Goal: Task Accomplishment & Management: Complete application form

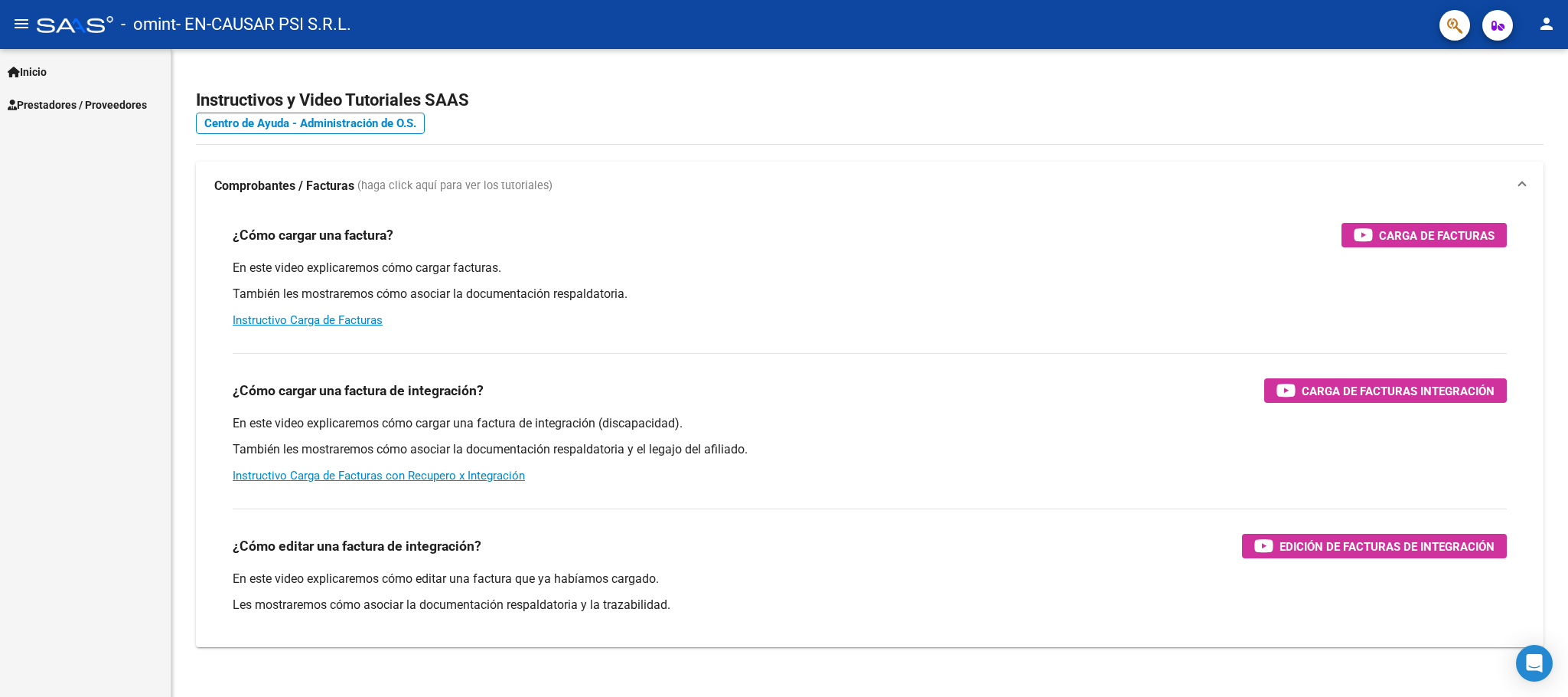
click at [58, 106] on span "Prestadores / Proveedores" at bounding box center [78, 105] width 140 height 17
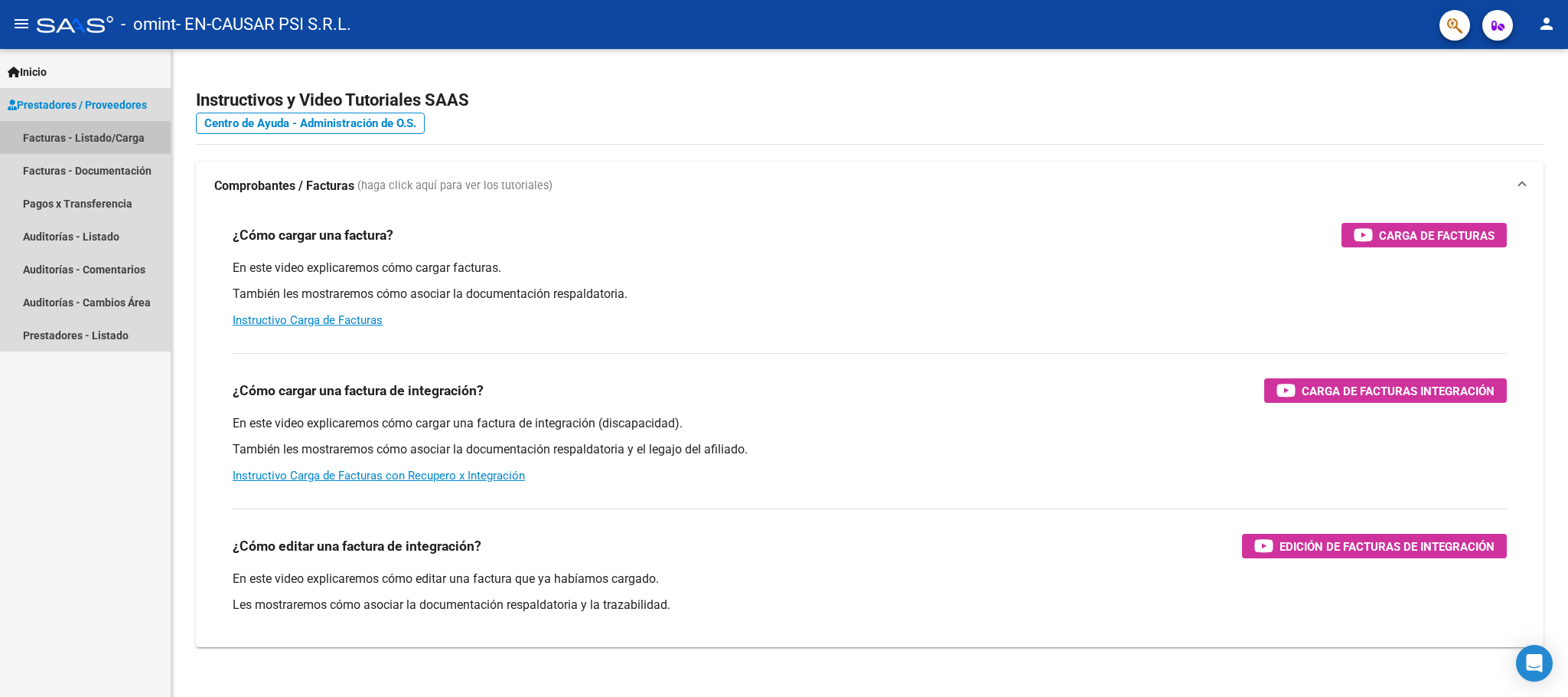
click at [63, 138] on link "Facturas - Listado/Carga" at bounding box center [85, 137] width 171 height 33
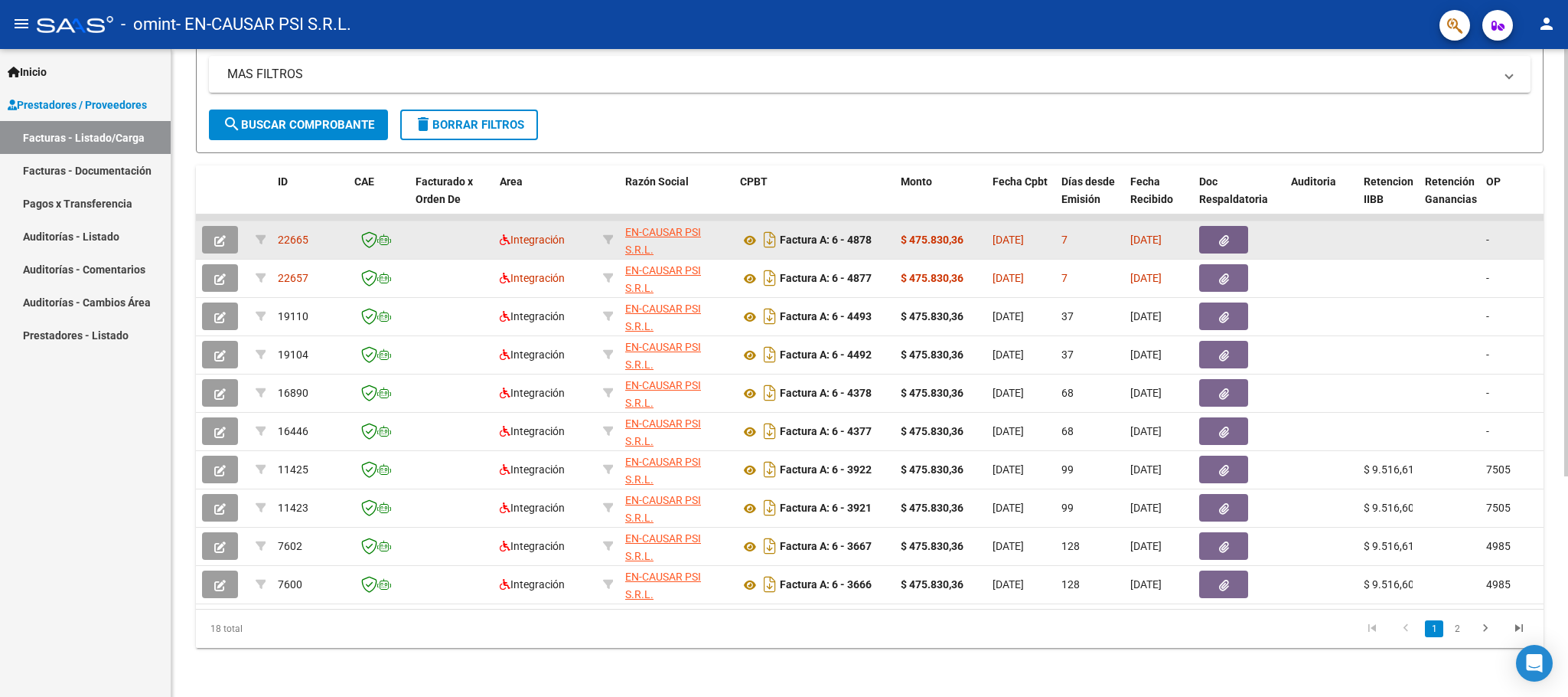
click at [1021, 234] on span "[DATE]" at bounding box center [1008, 240] width 31 height 12
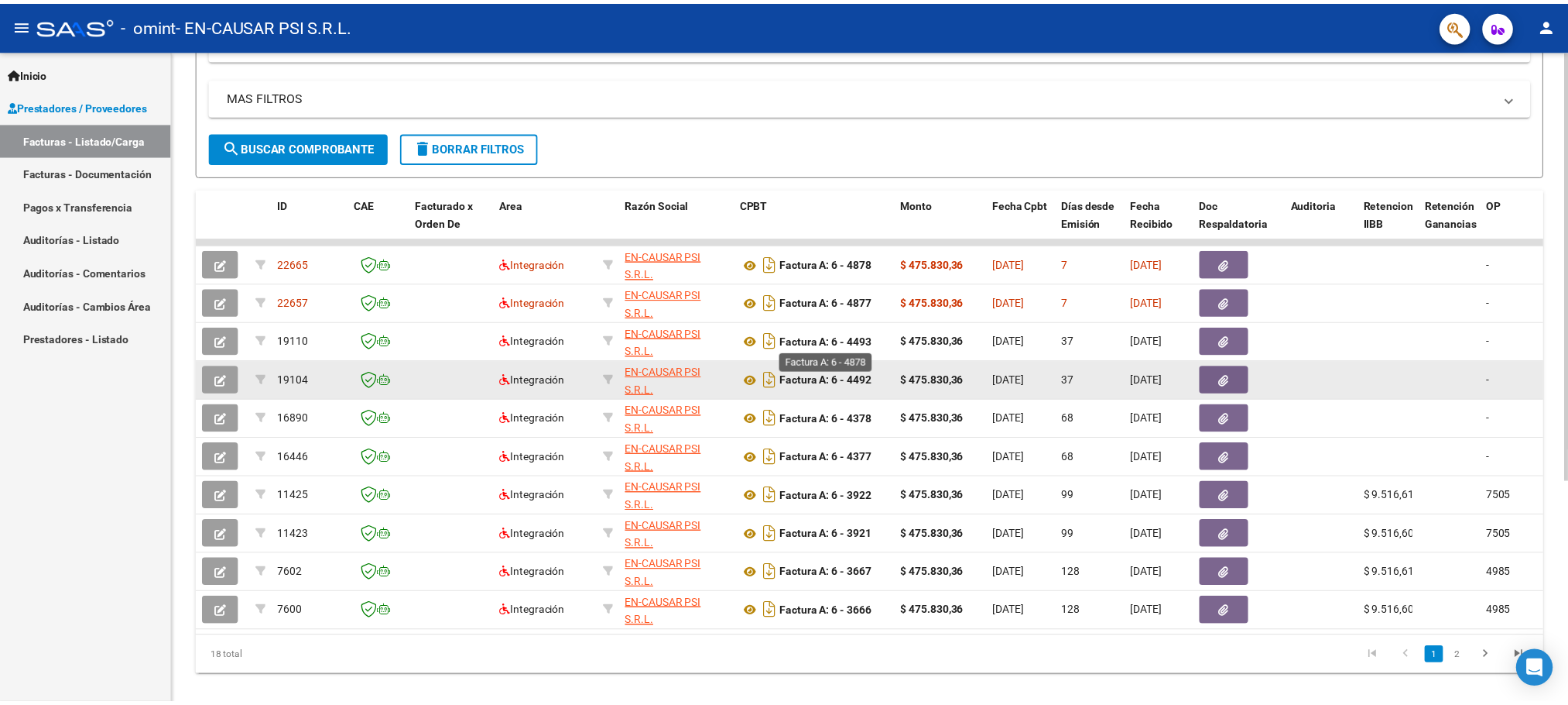
scroll to position [337, 0]
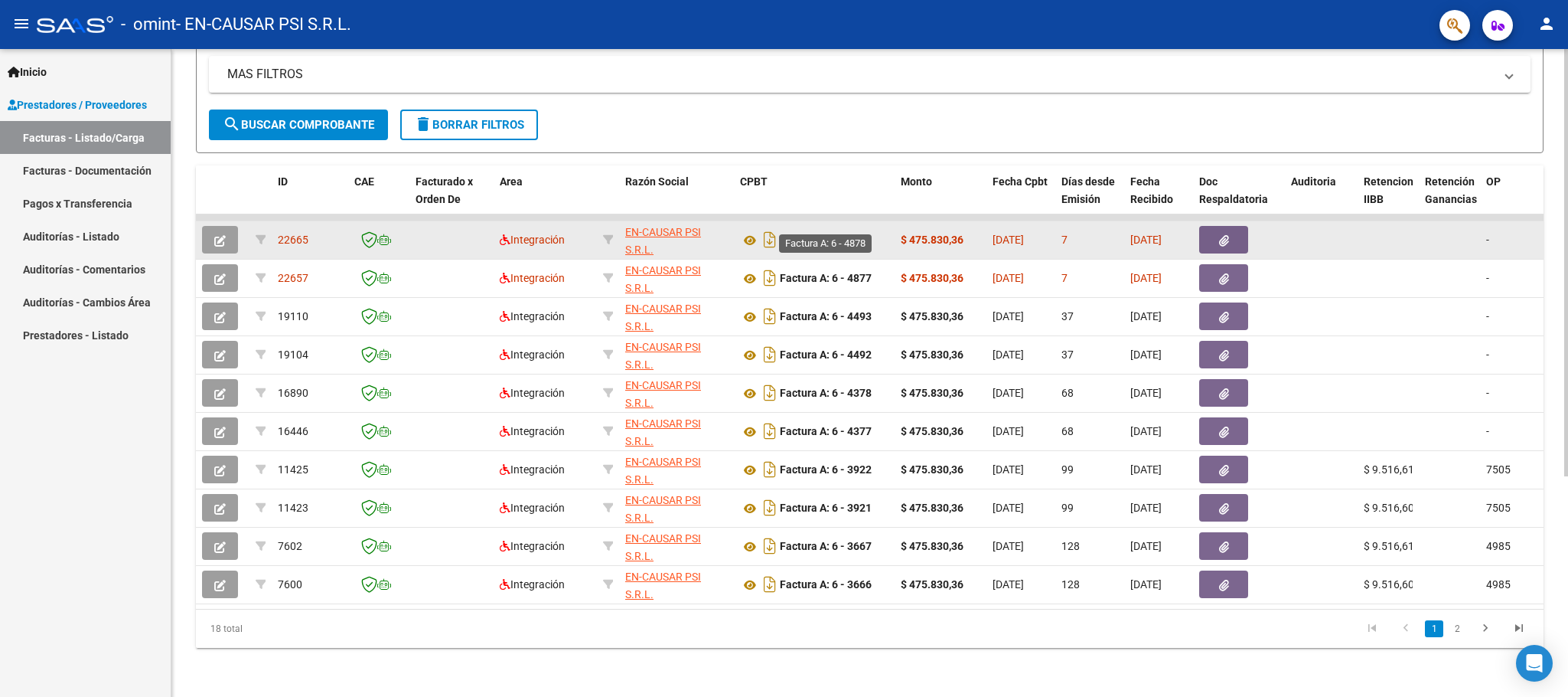
click at [793, 235] on strong "Factura A: 6 - 4878" at bounding box center [826, 241] width 92 height 12
click at [219, 235] on icon "button" at bounding box center [220, 241] width 11 height 11
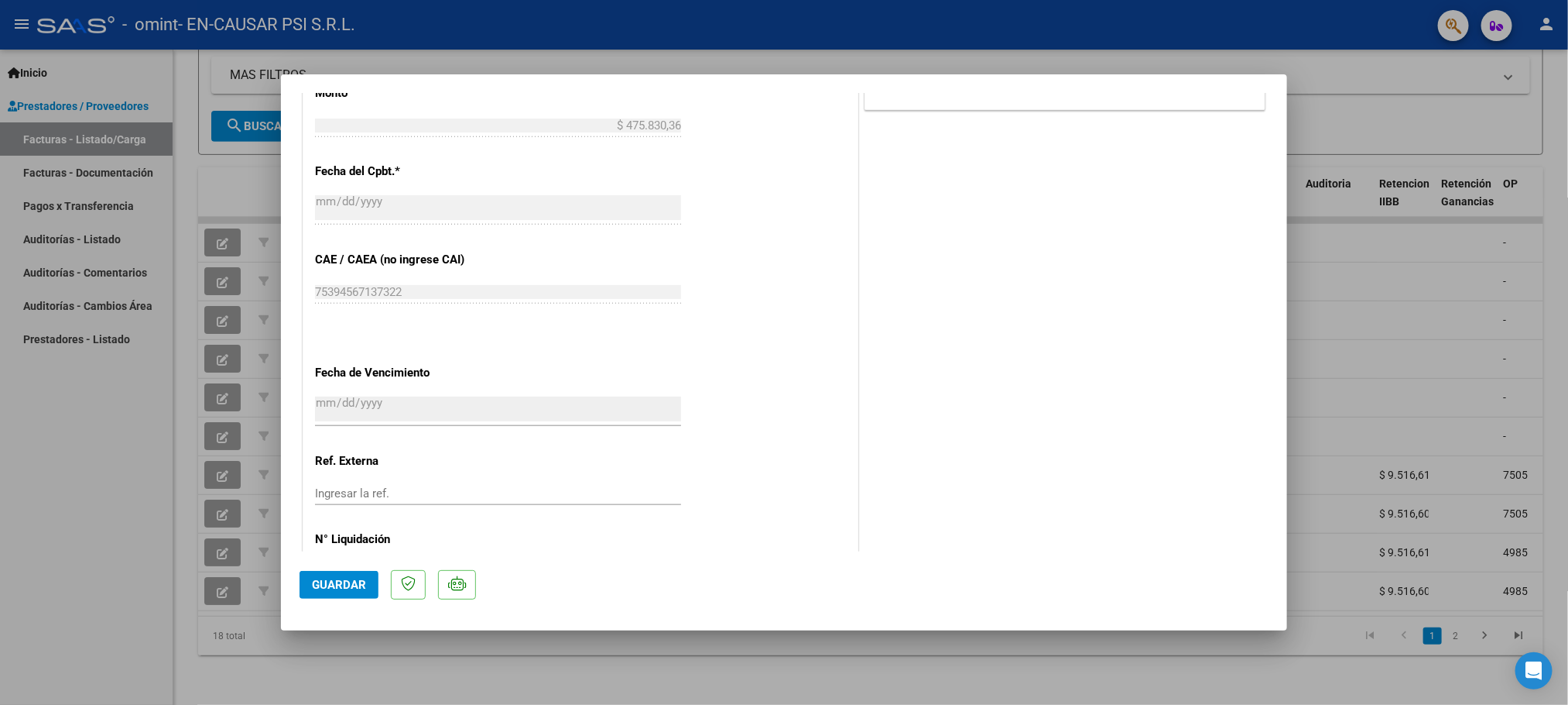
scroll to position [813, 0]
click at [360, 409] on input "[DATE]" at bounding box center [498, 405] width 366 height 24
click at [360, 407] on input "[DATE]" at bounding box center [498, 405] width 366 height 24
click at [333, 407] on input "[DATE]" at bounding box center [498, 405] width 366 height 24
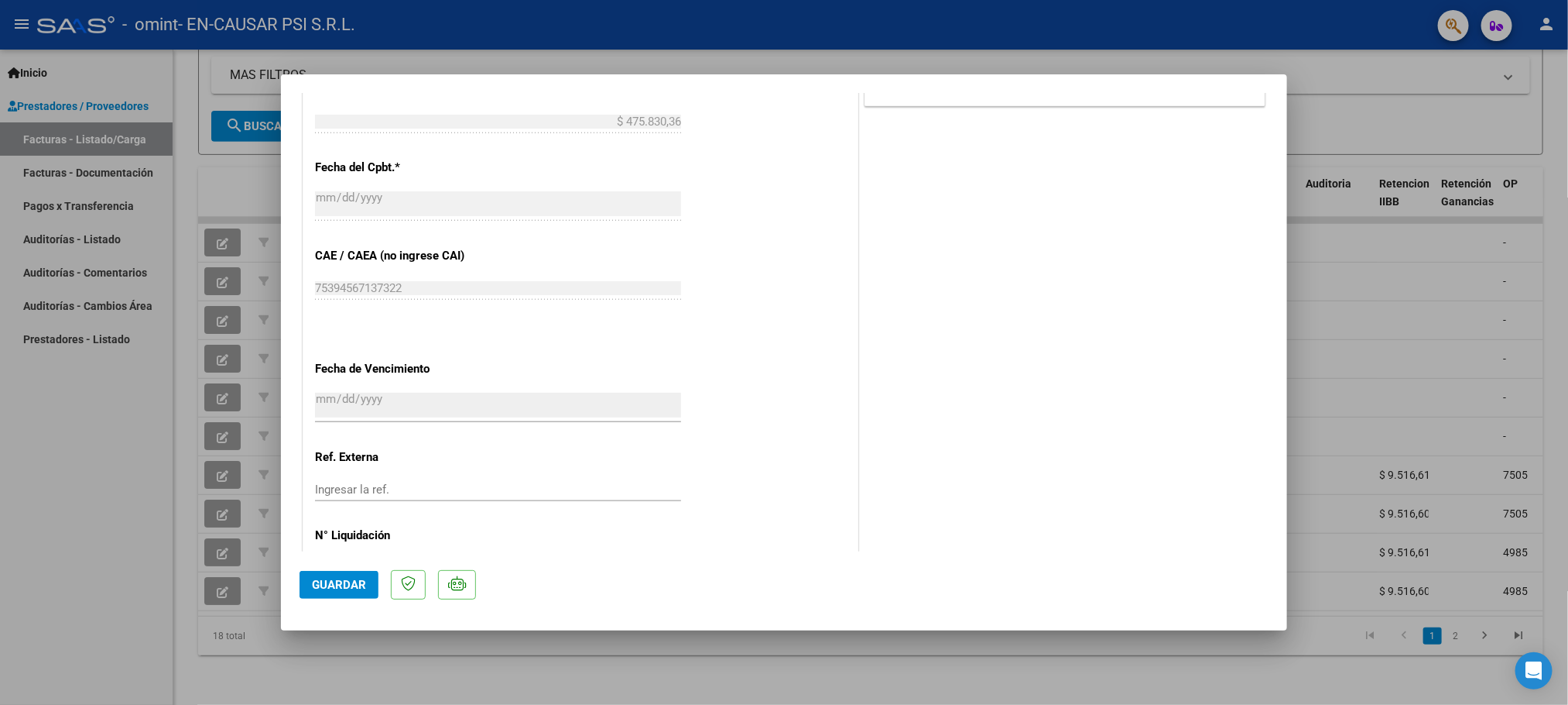
scroll to position [874, 0]
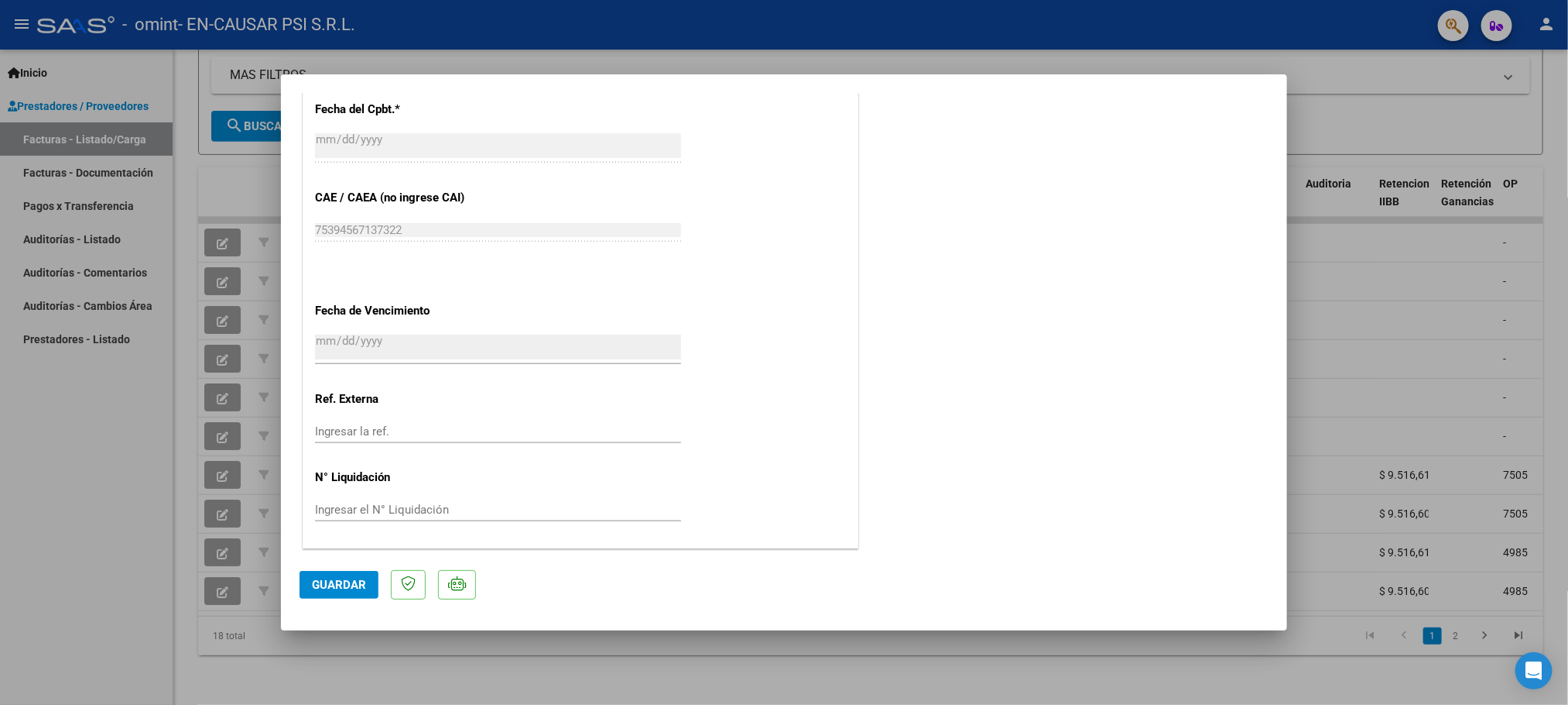
click at [93, 460] on div at bounding box center [784, 352] width 1568 height 705
type input "$ 0,00"
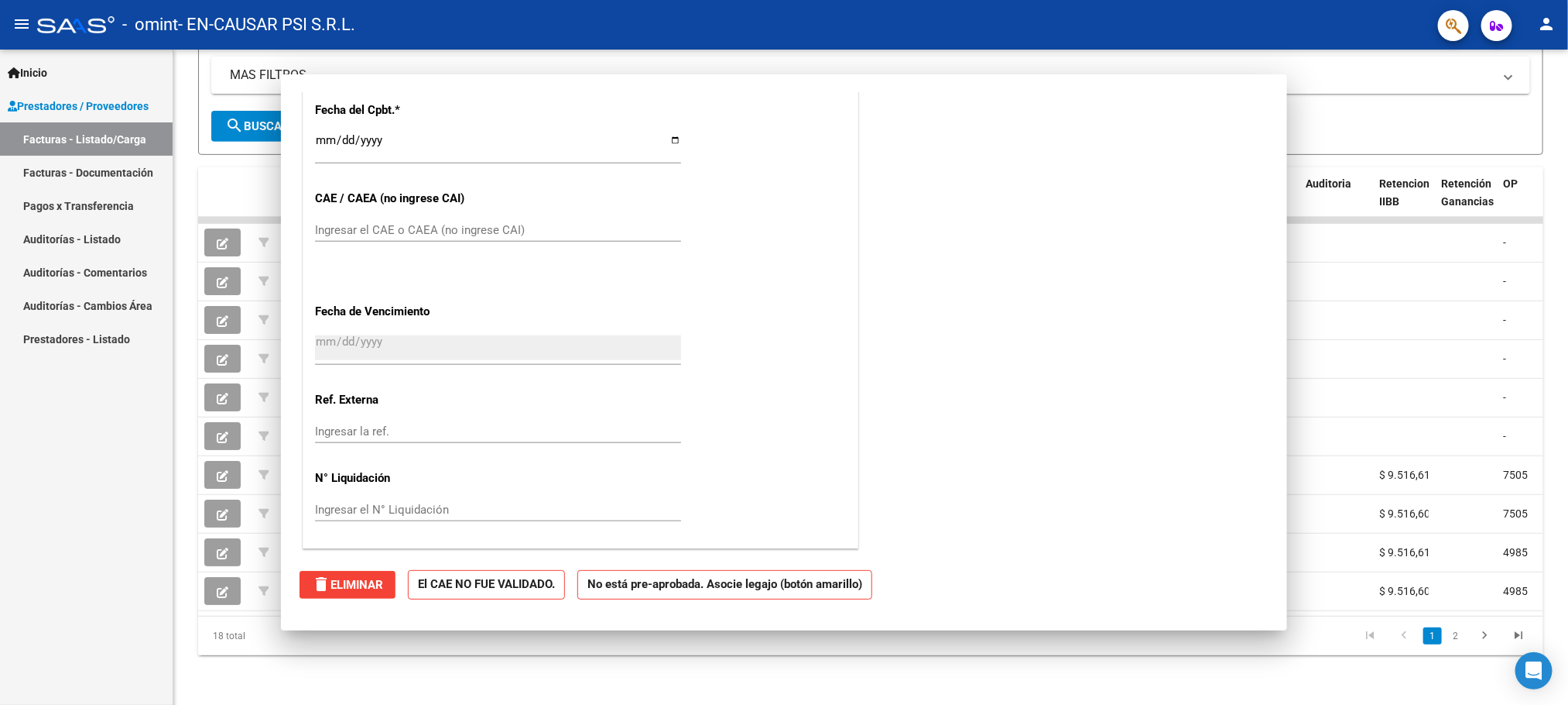
scroll to position [823, 0]
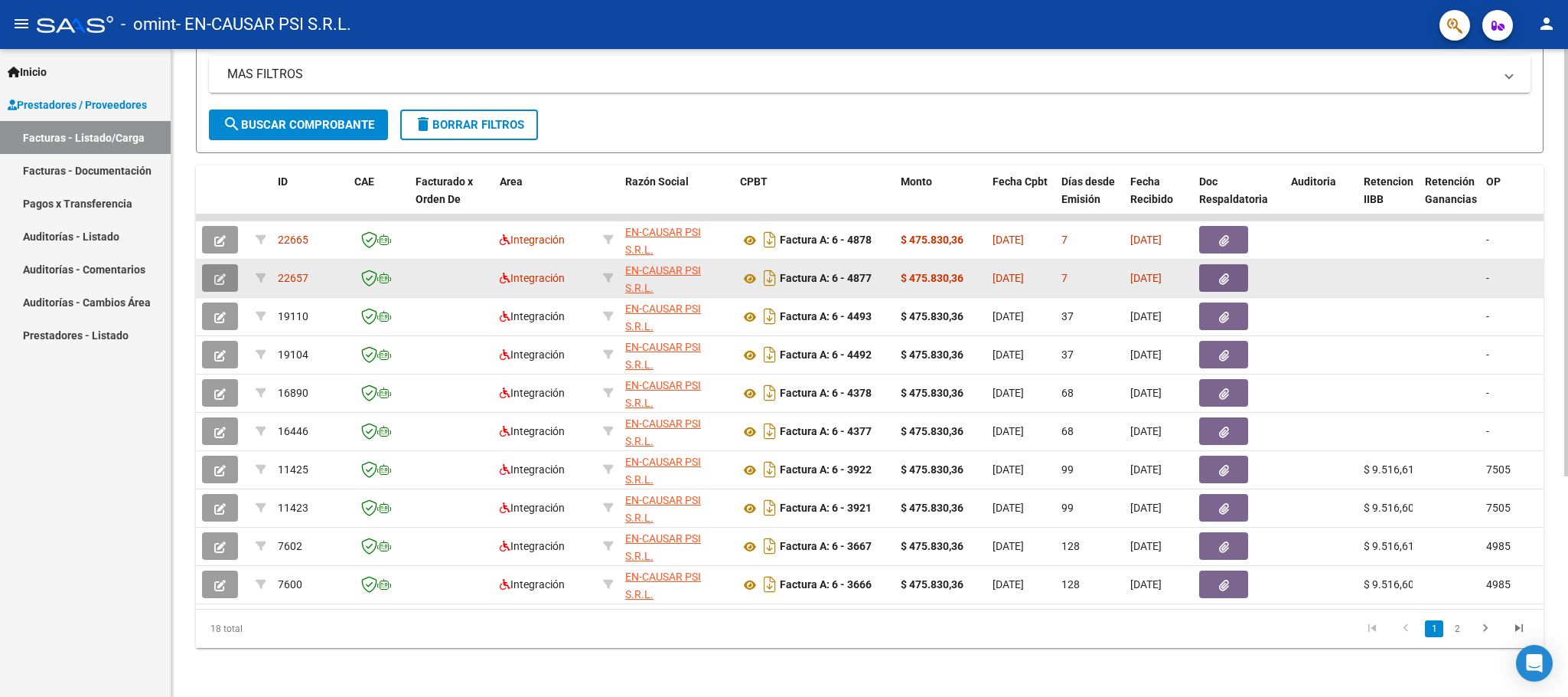
click at [221, 273] on icon "button" at bounding box center [220, 279] width 11 height 11
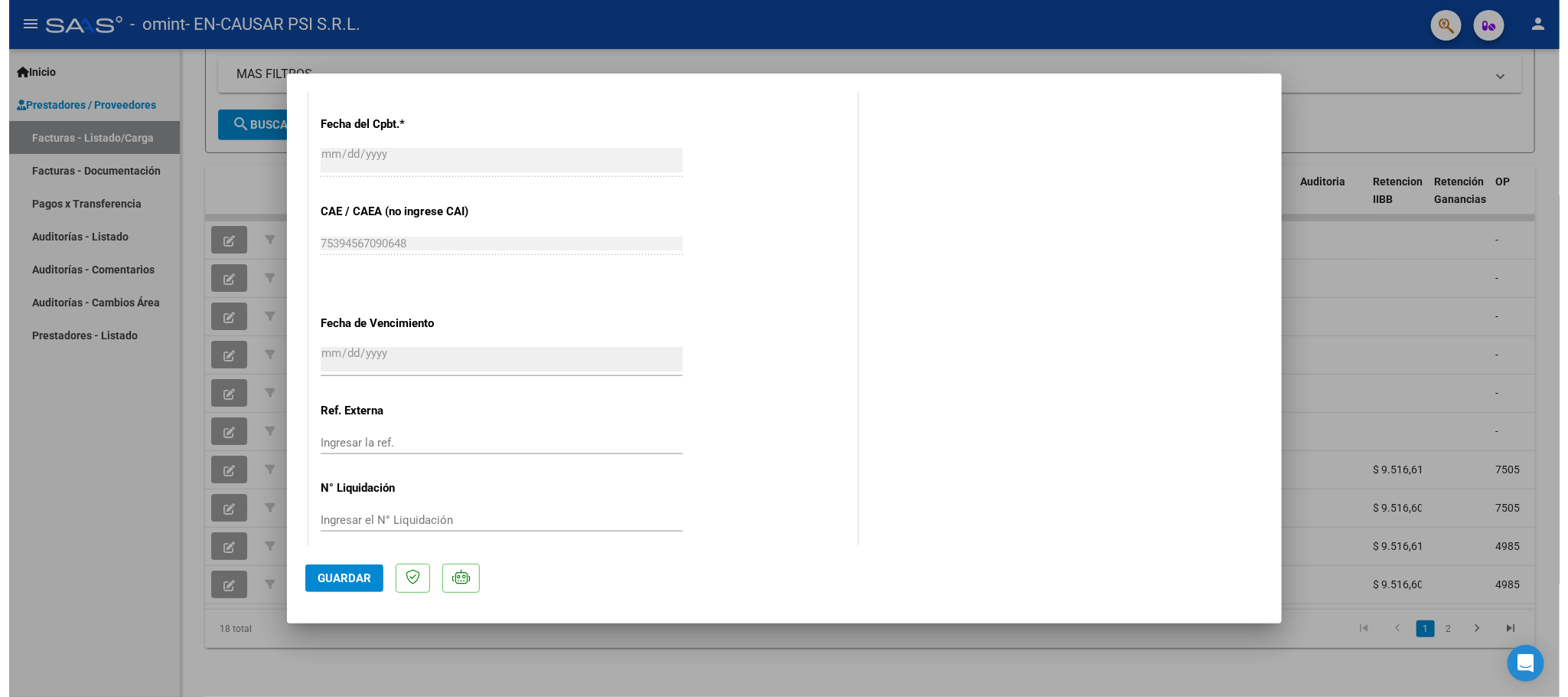
scroll to position [864, 0]
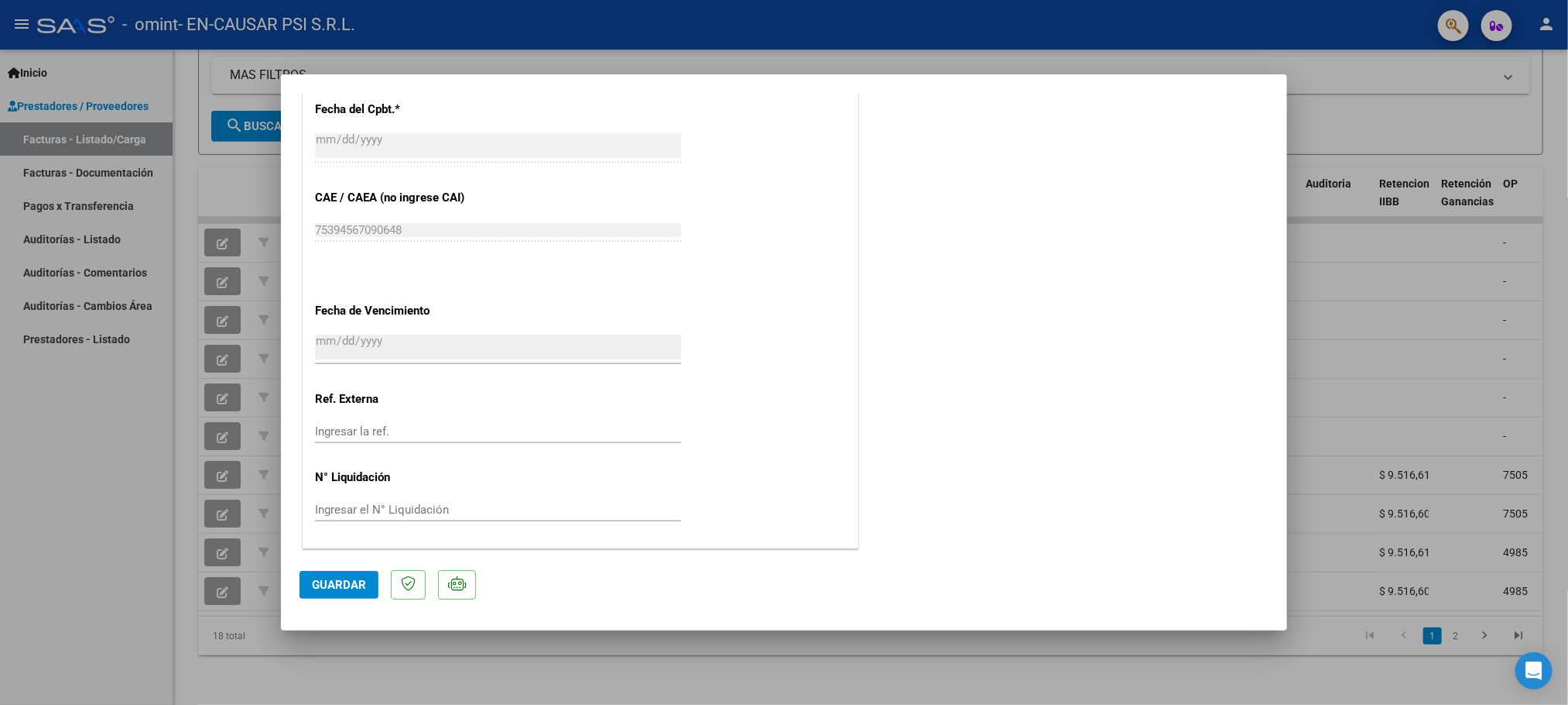
click at [91, 454] on div at bounding box center [784, 352] width 1568 height 705
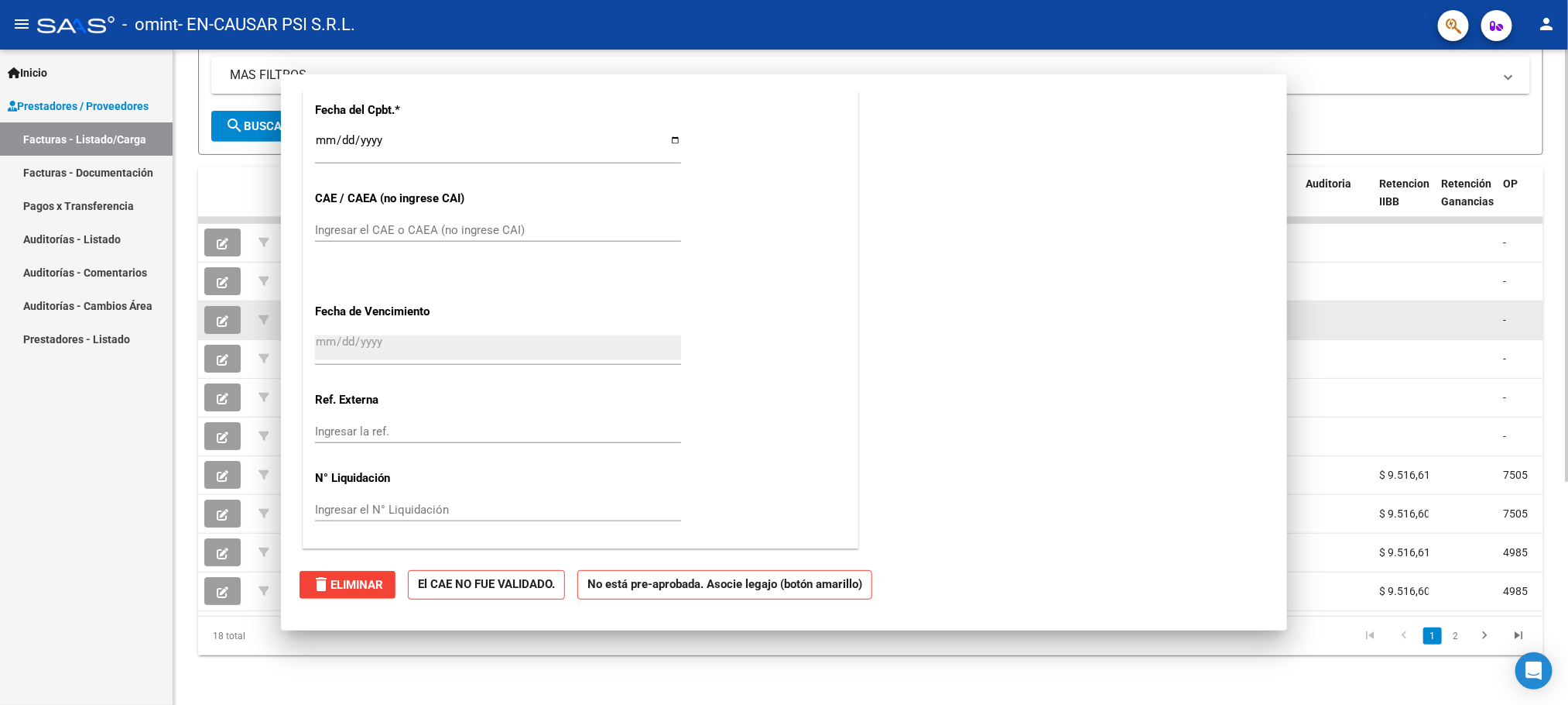
scroll to position [0, 0]
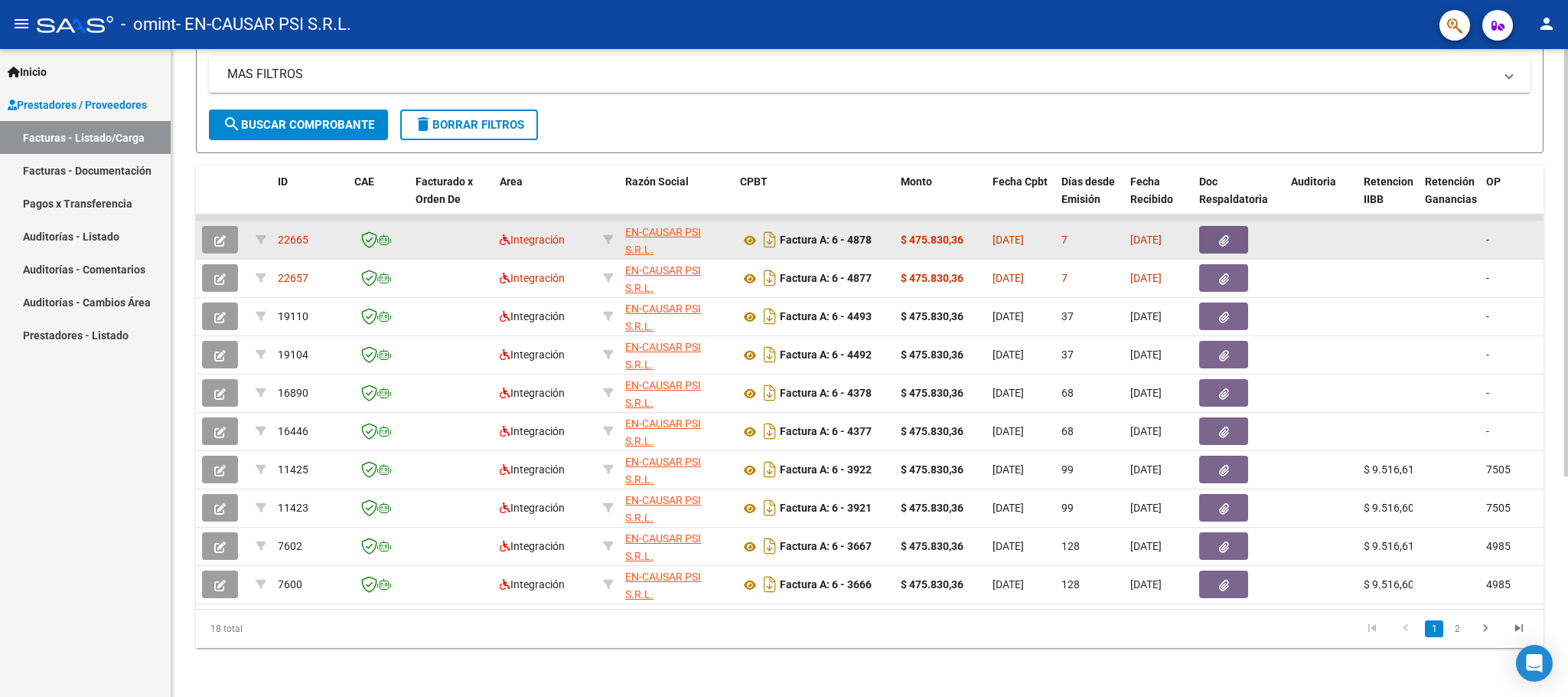
click at [216, 235] on icon "button" at bounding box center [220, 241] width 11 height 11
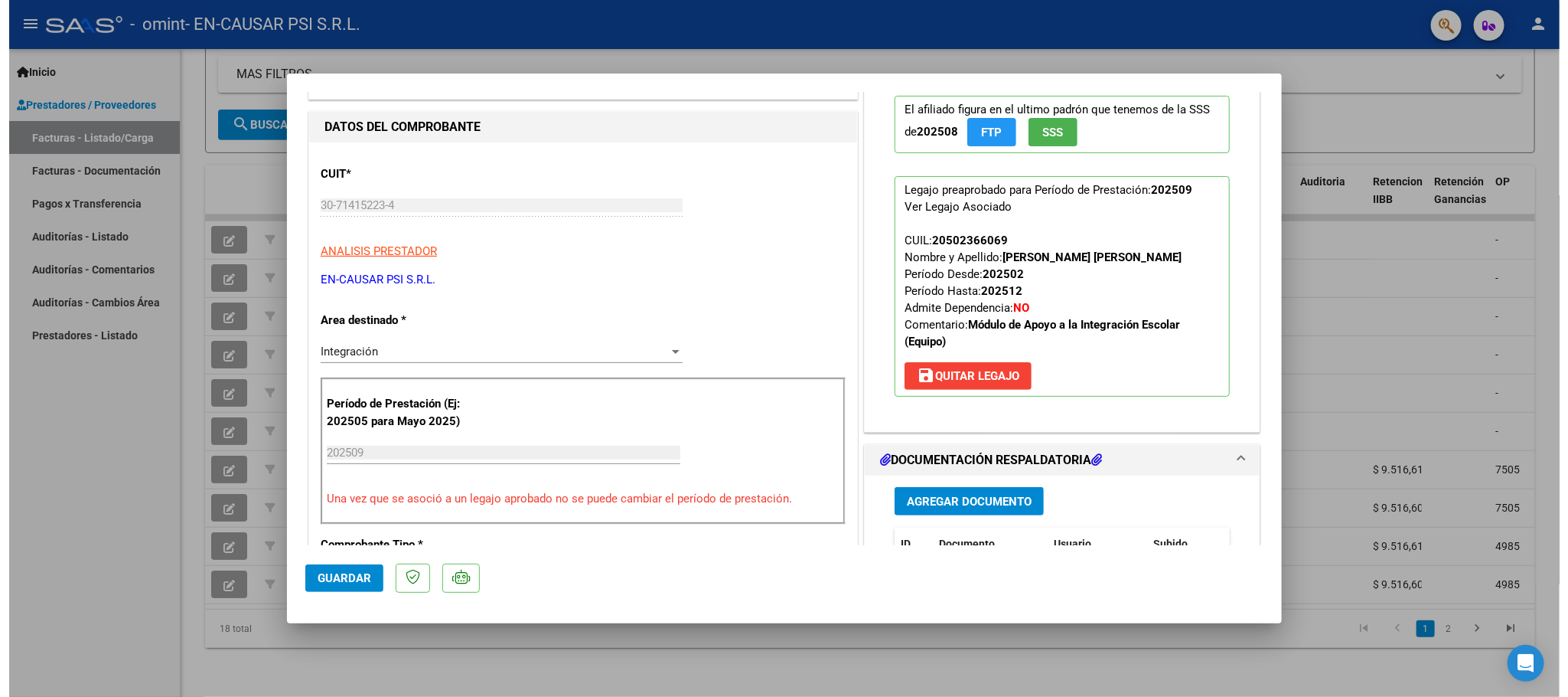
scroll to position [344, 0]
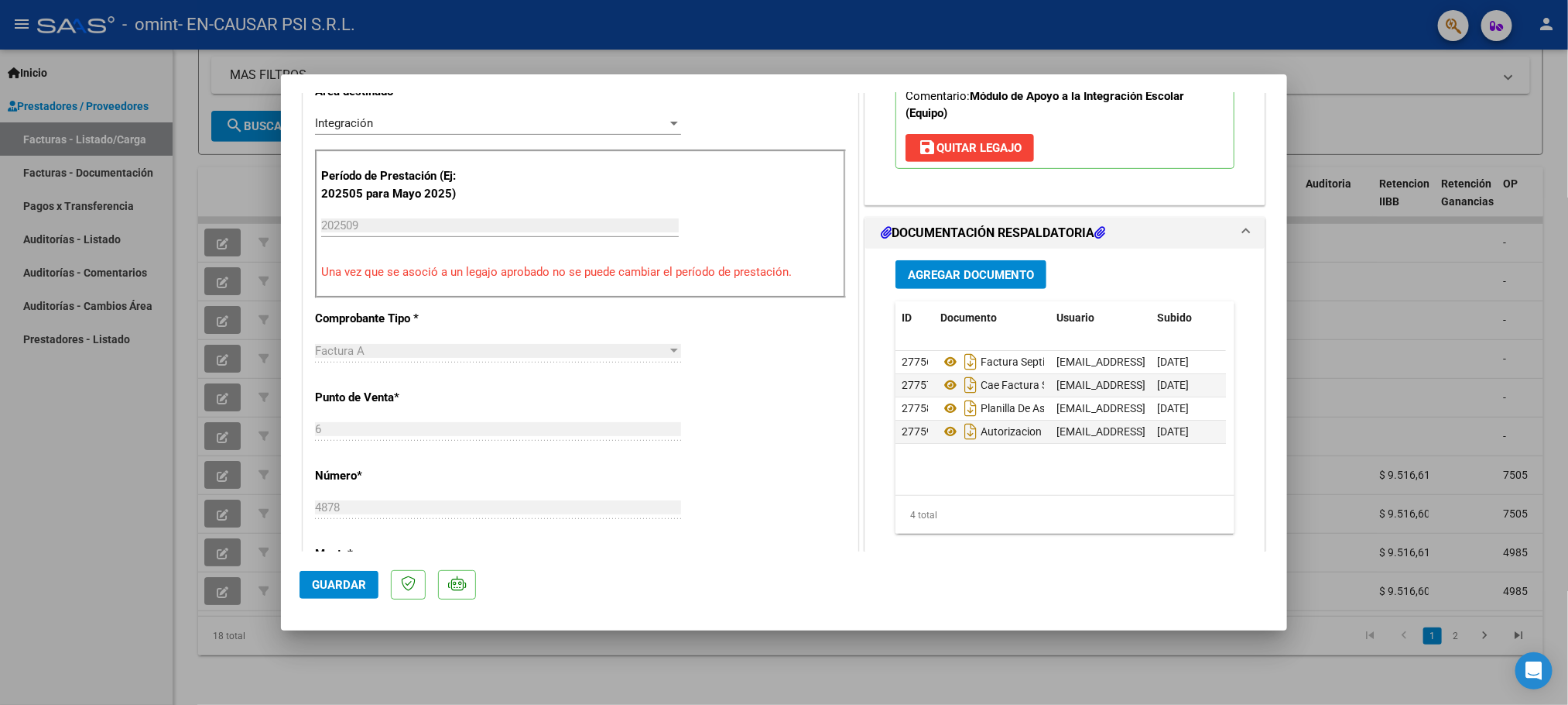
click at [107, 491] on div at bounding box center [784, 352] width 1568 height 705
type input "$ 0,00"
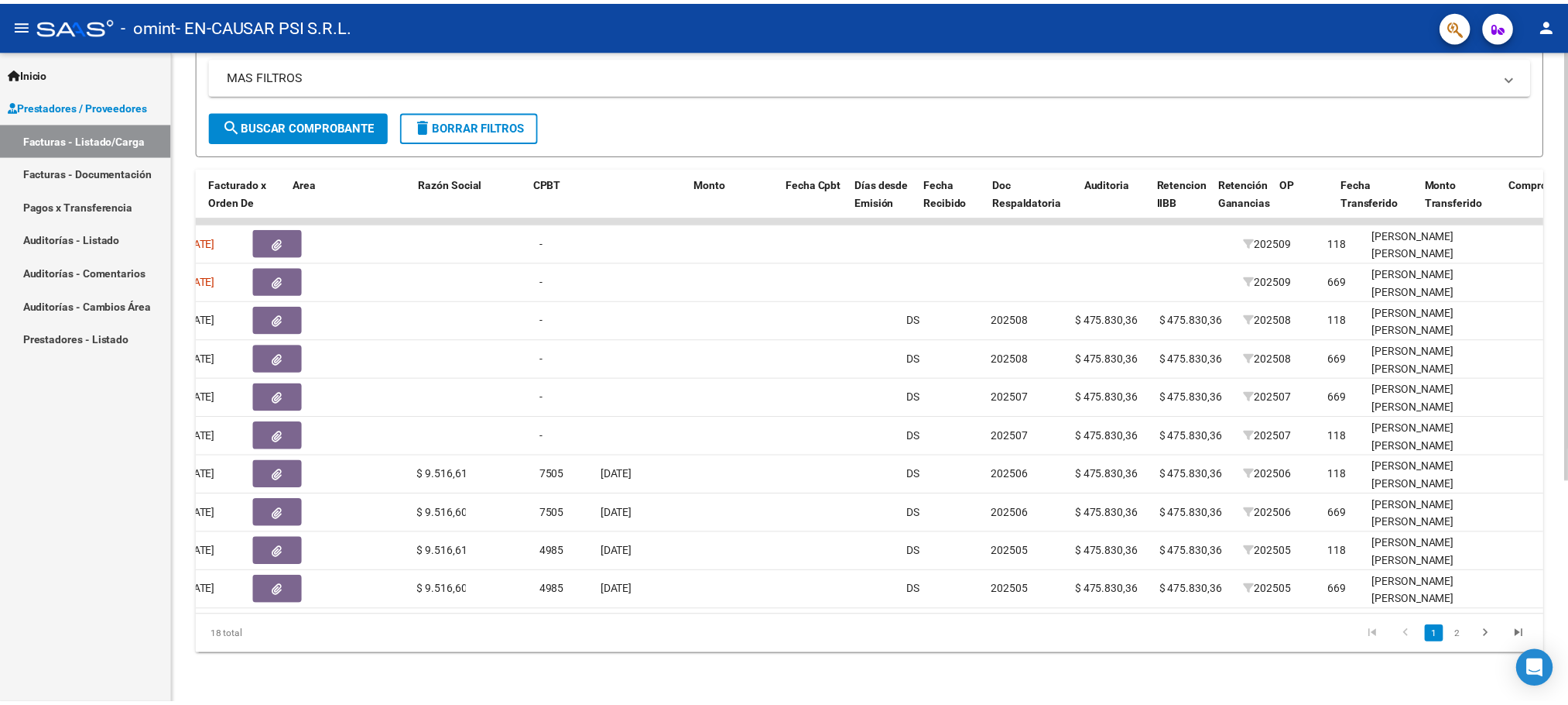
scroll to position [0, 0]
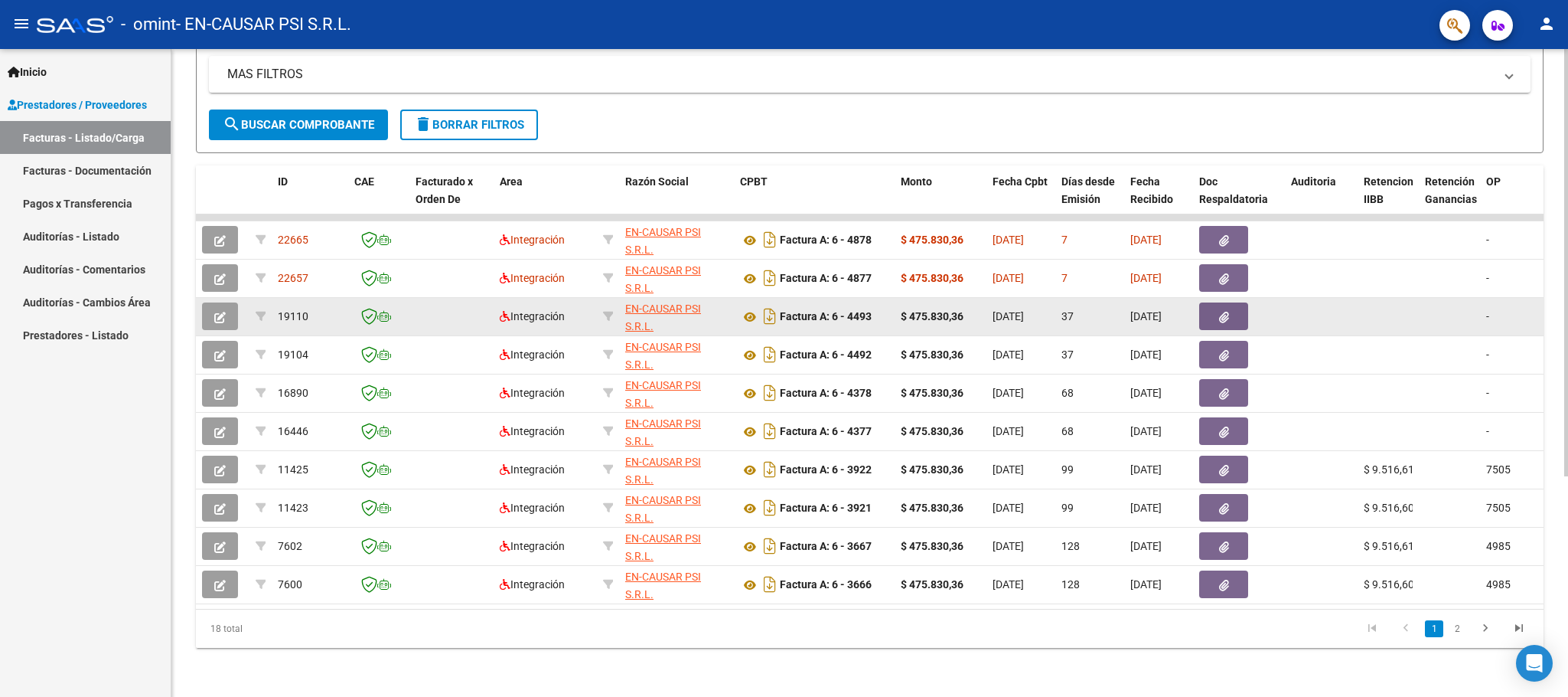
click at [215, 311] on icon "button" at bounding box center [220, 317] width 11 height 11
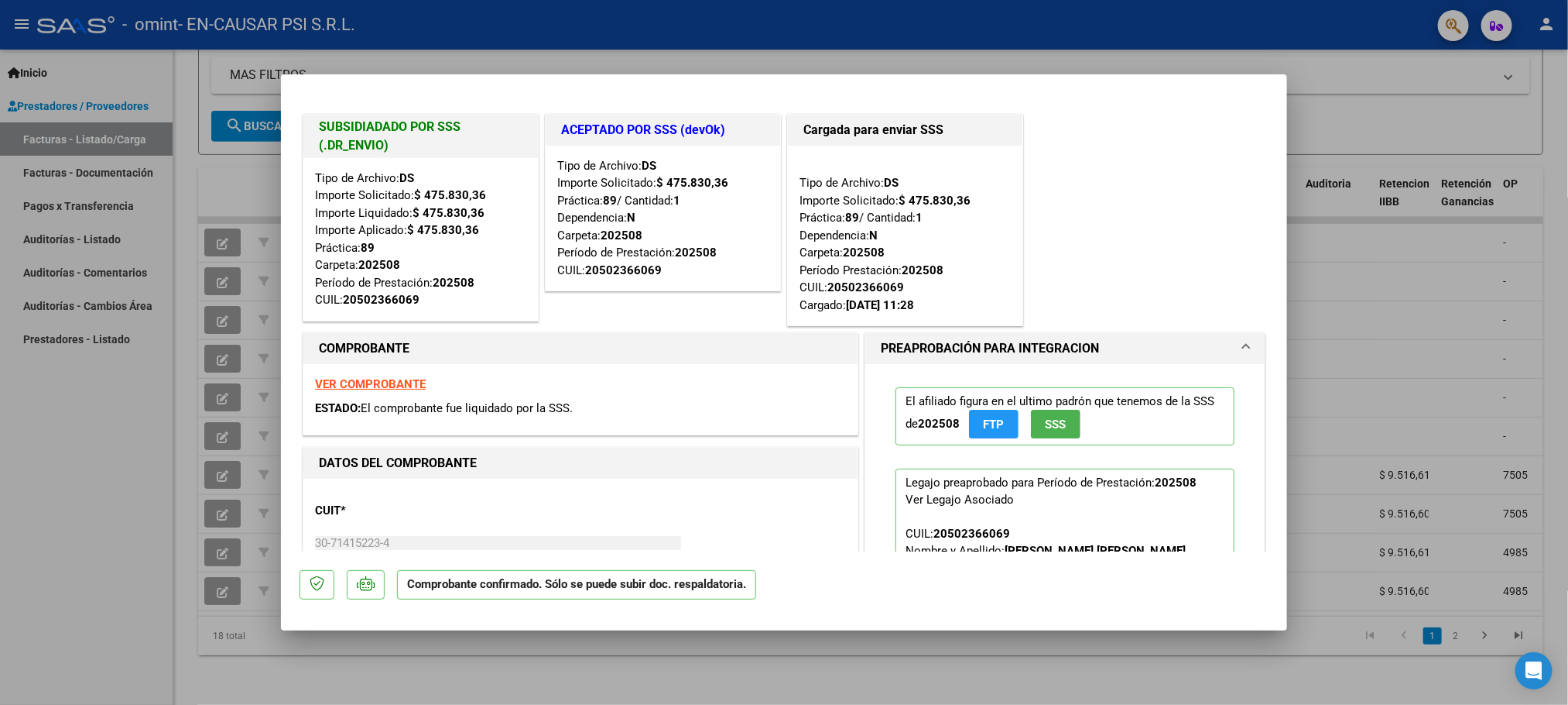
click at [91, 428] on div at bounding box center [784, 352] width 1568 height 705
